Goal: Communication & Community: Answer question/provide support

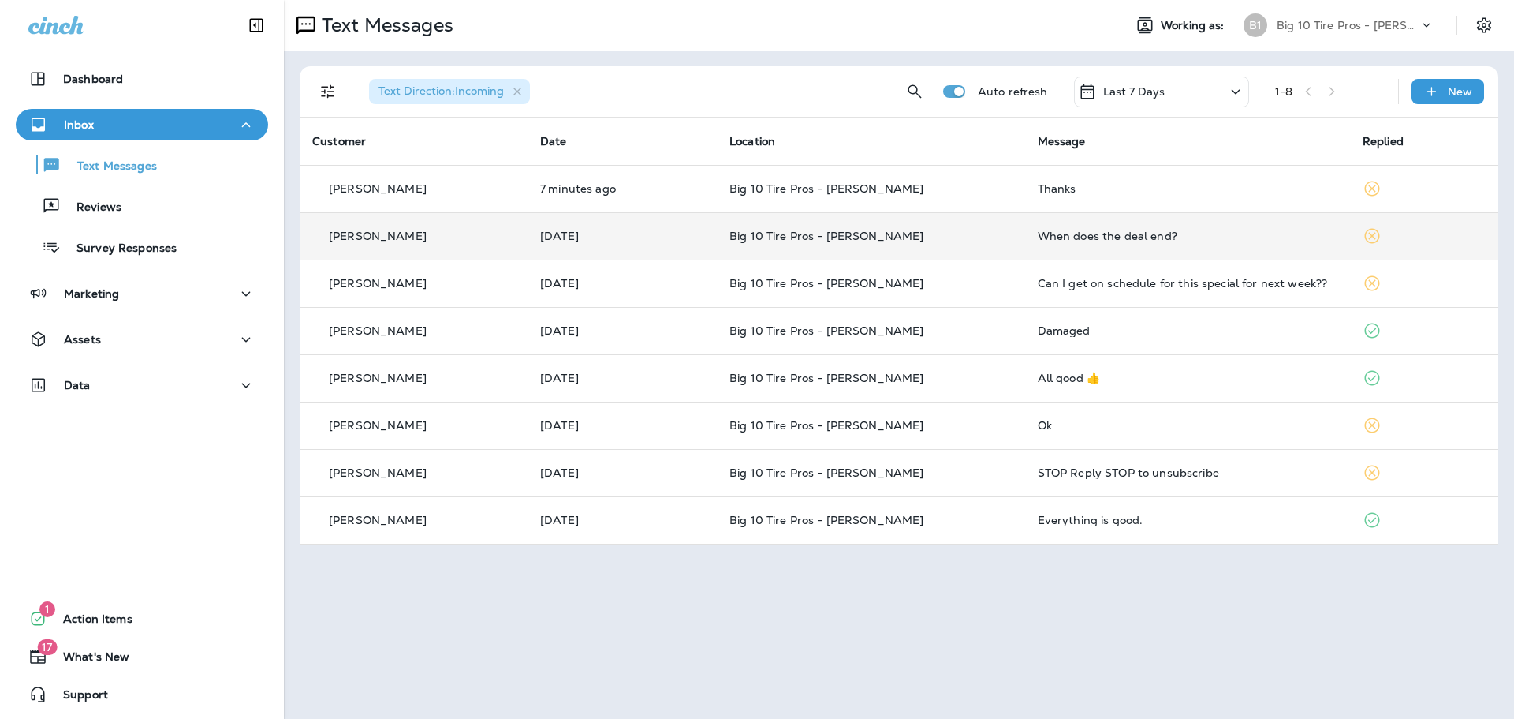
click at [1088, 242] on td "When does the deal end?" at bounding box center [1187, 235] width 325 height 47
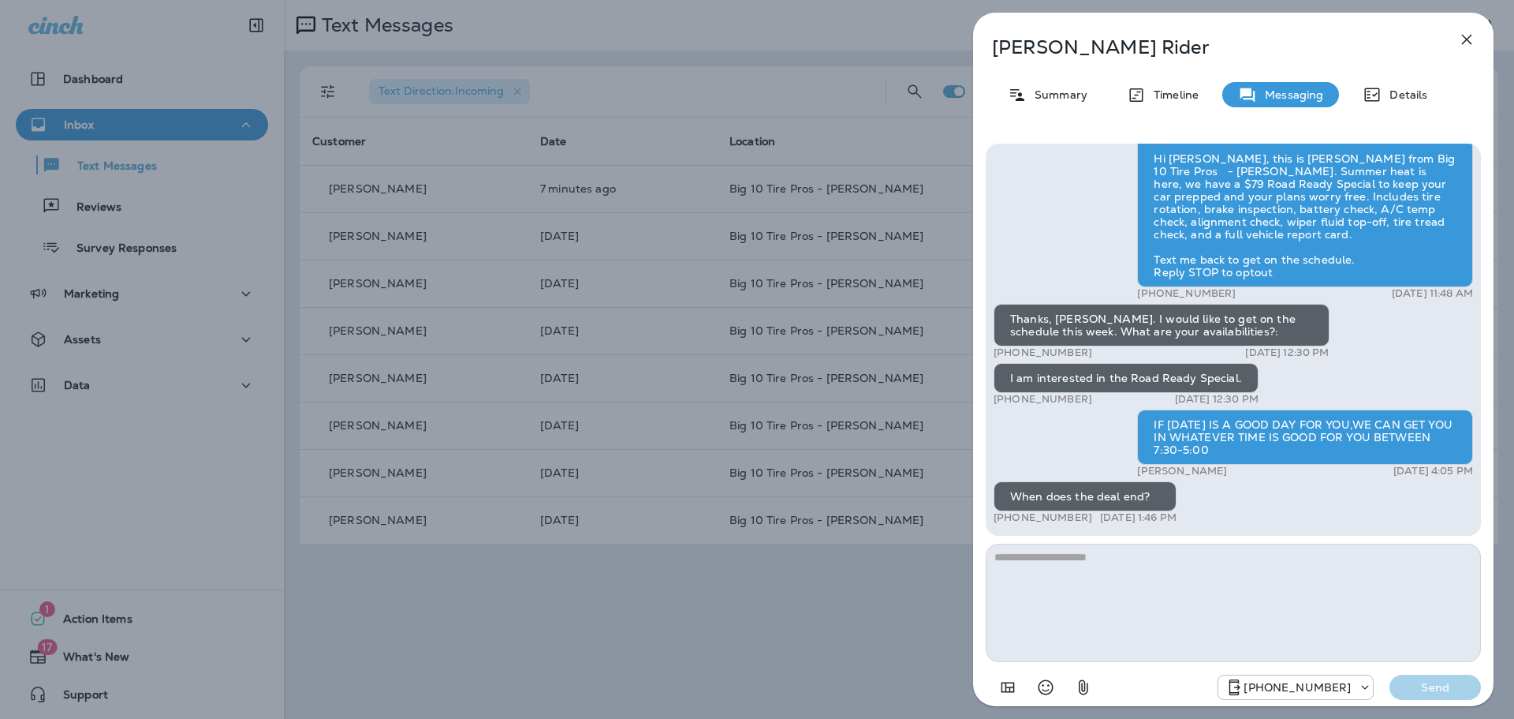
click at [1076, 578] on textarea at bounding box center [1233, 602] width 495 height 118
type textarea "****"
click at [1421, 689] on p "Send" at bounding box center [1435, 687] width 66 height 14
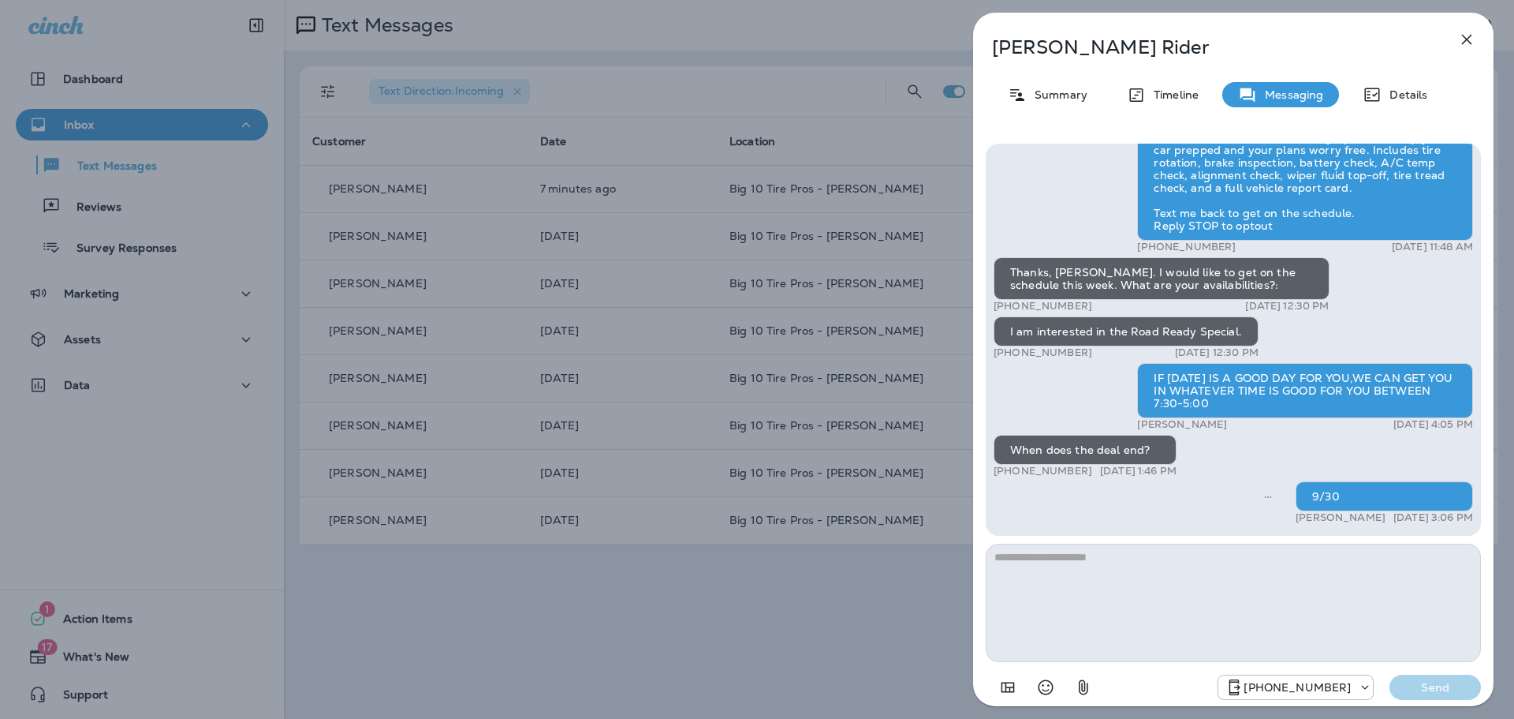
click at [1468, 40] on icon "button" at bounding box center [1467, 39] width 19 height 19
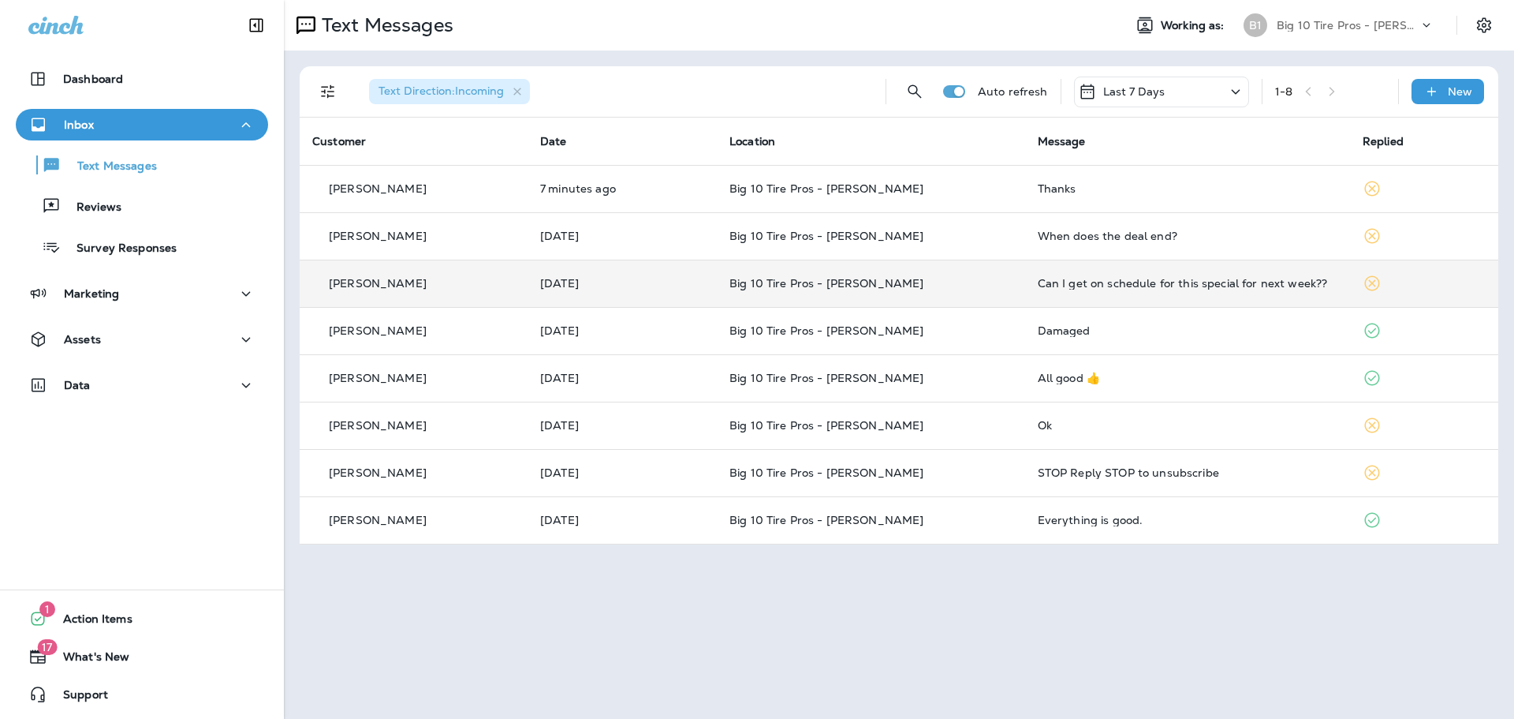
click at [1103, 274] on td "Can I get on schedule for this special for next week??" at bounding box center [1187, 282] width 325 height 47
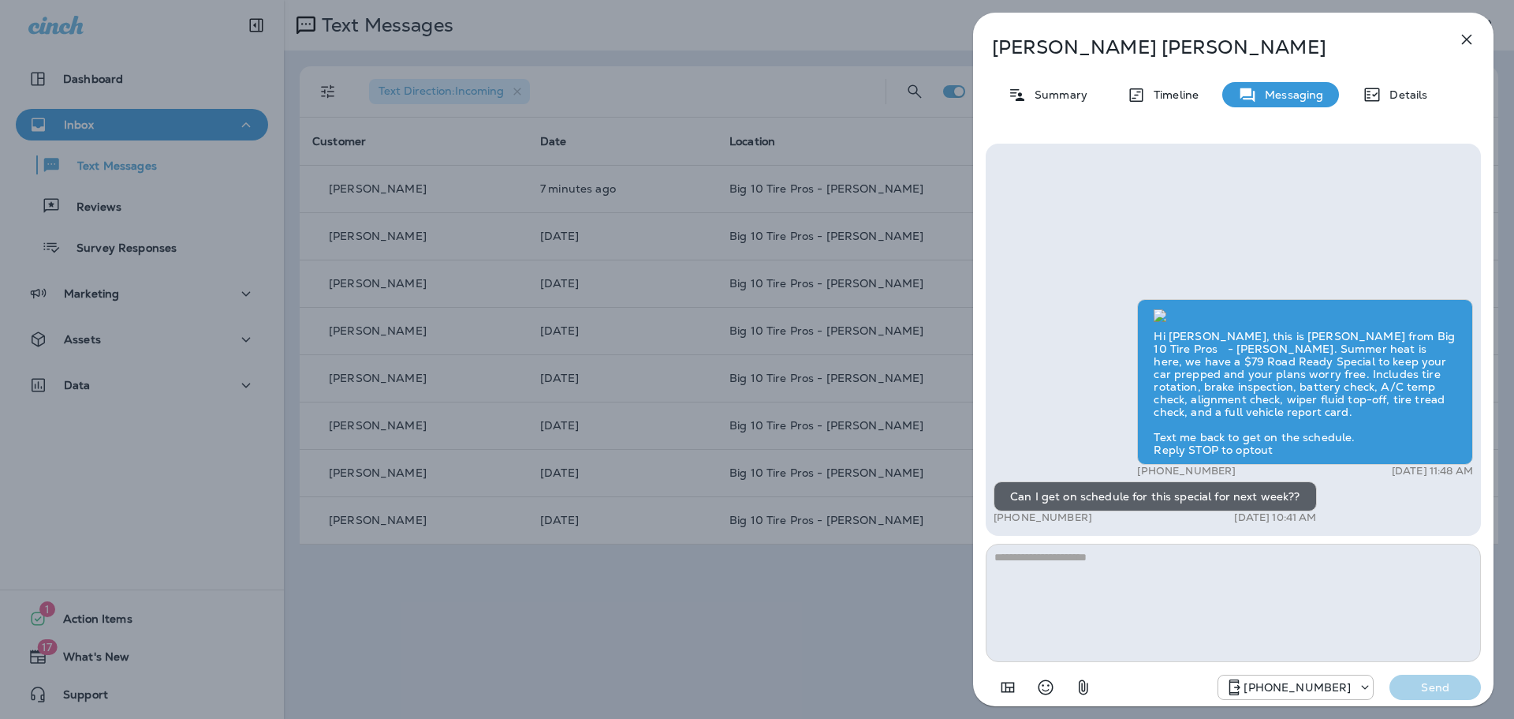
click at [1096, 584] on textarea at bounding box center [1233, 602] width 495 height 118
type textarea "****"
click at [1432, 685] on p "Send" at bounding box center [1435, 687] width 66 height 14
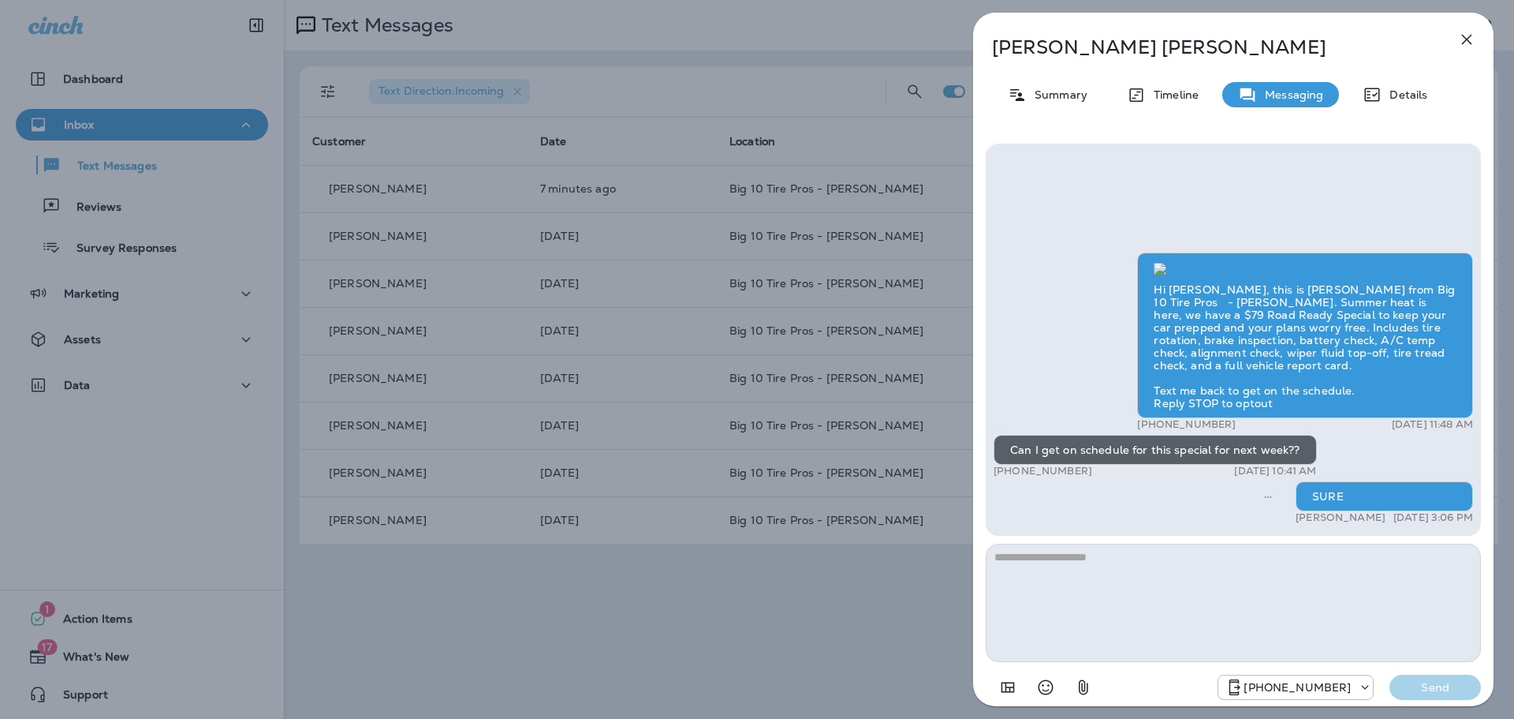
click at [1465, 35] on icon "button" at bounding box center [1467, 39] width 19 height 19
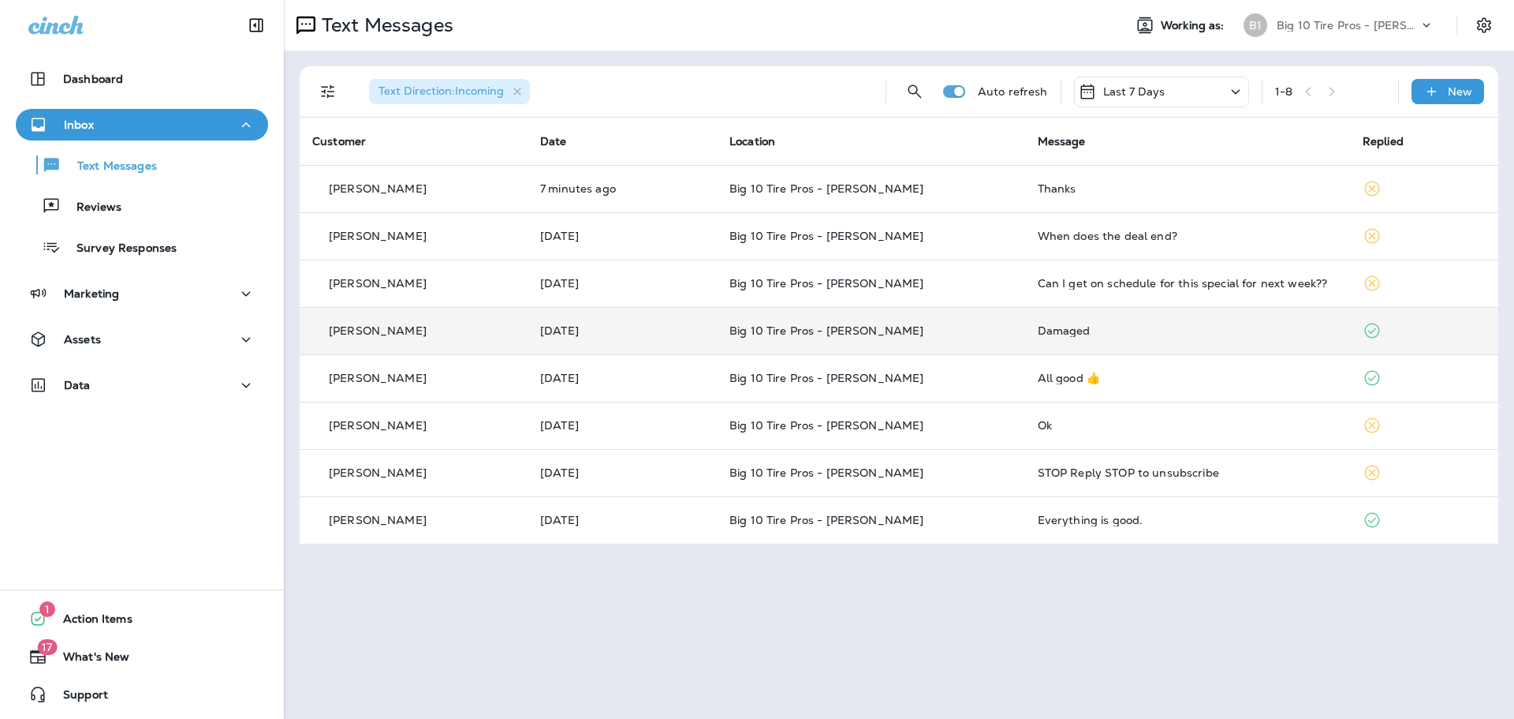
click at [1038, 325] on div "Damaged" at bounding box center [1188, 330] width 300 height 13
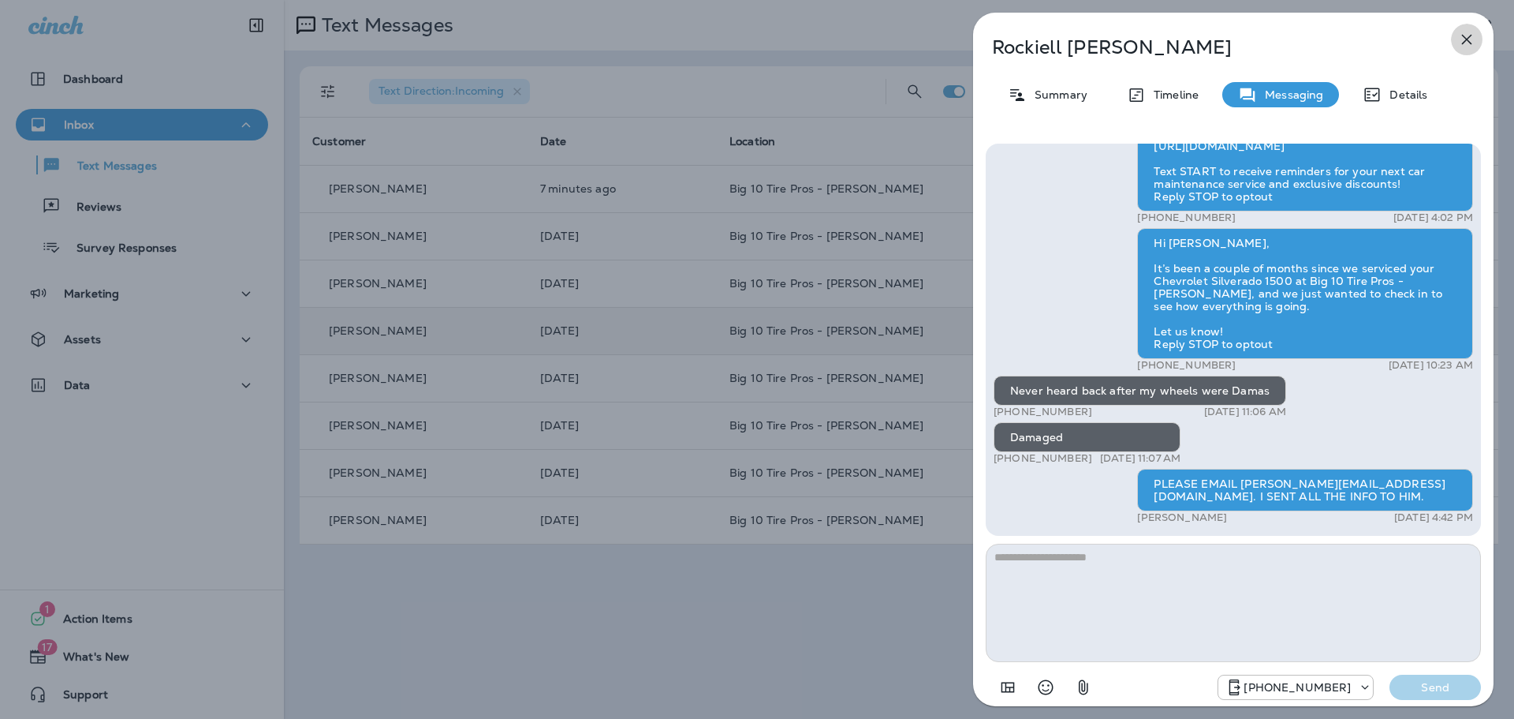
click at [1464, 42] on icon "button" at bounding box center [1467, 40] width 10 height 10
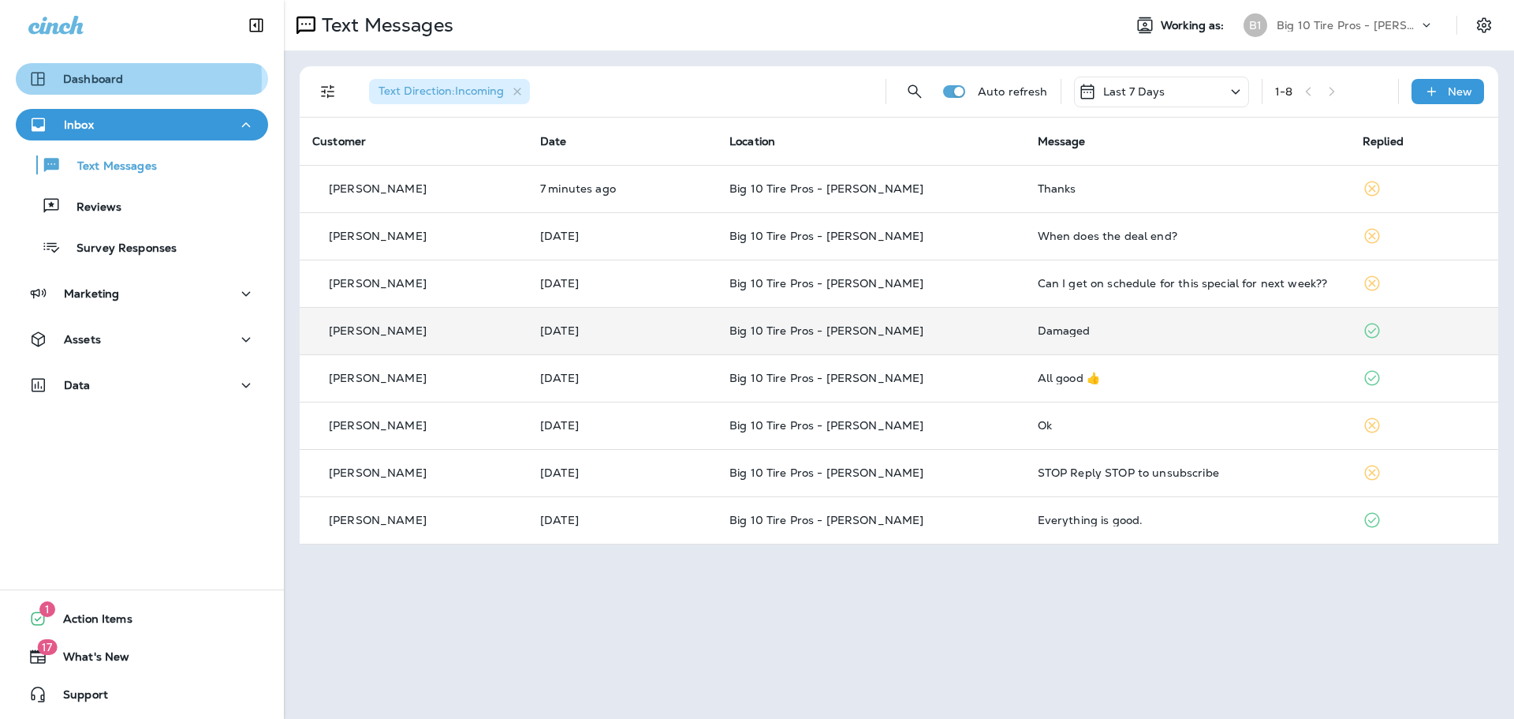
click at [90, 79] on p "Dashboard" at bounding box center [93, 79] width 60 height 13
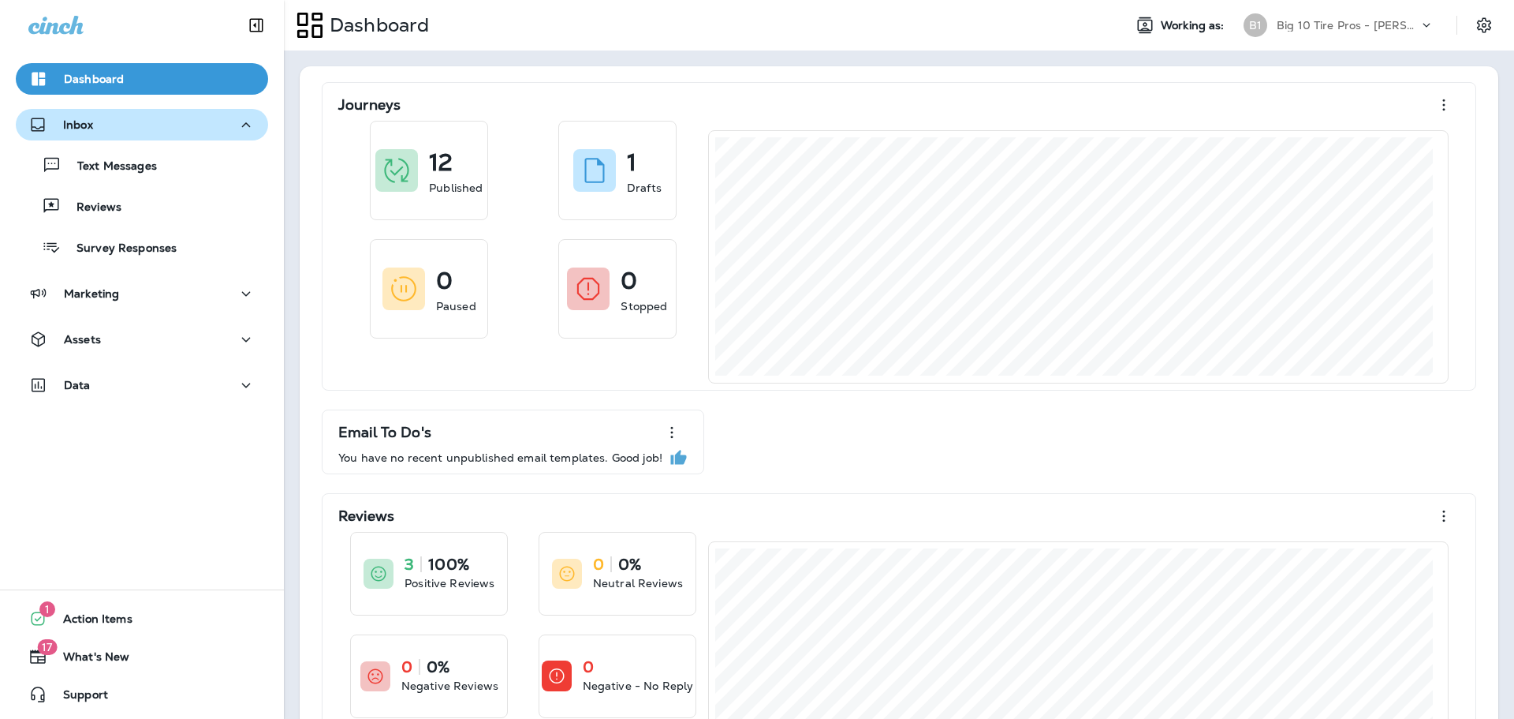
click at [91, 129] on p "Inbox" at bounding box center [78, 124] width 30 height 13
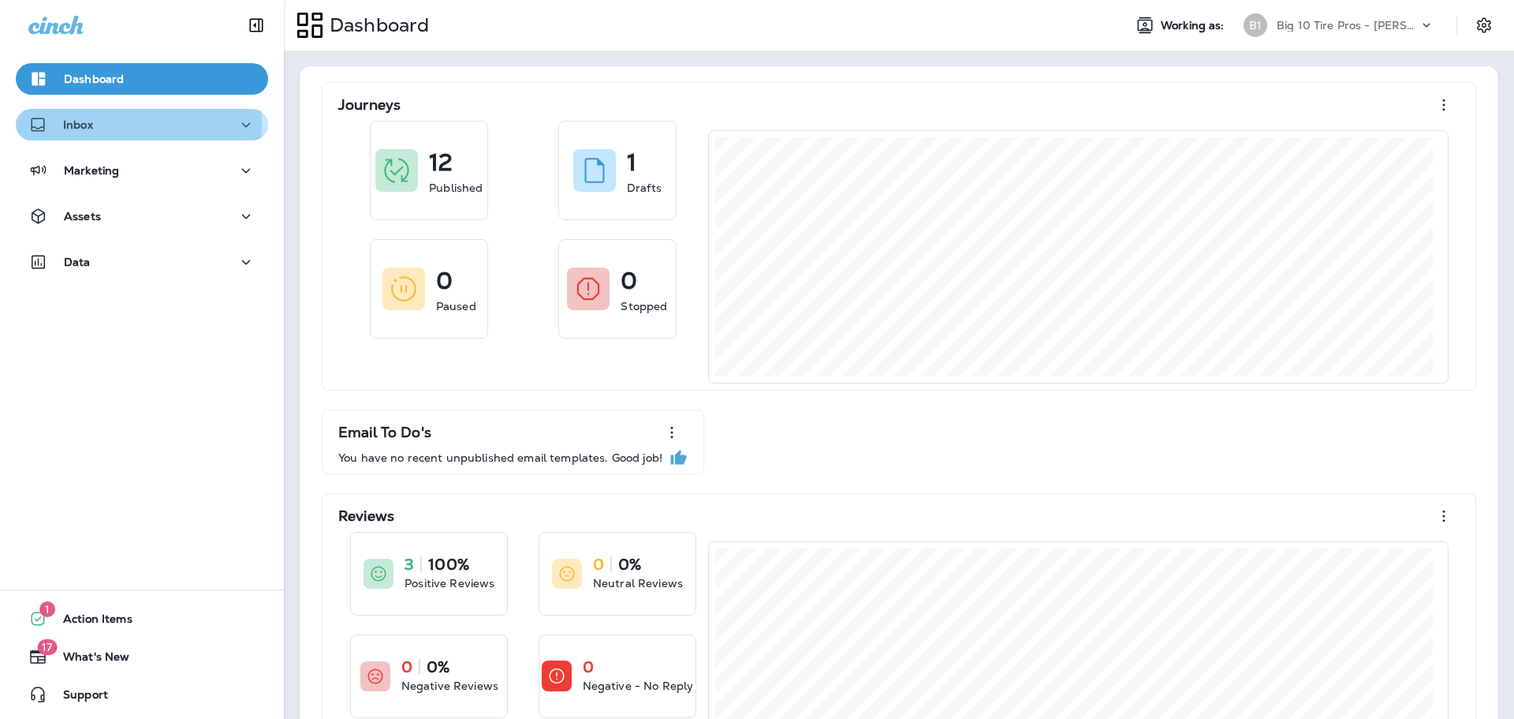
click at [98, 124] on div "Inbox" at bounding box center [141, 125] width 227 height 20
